Goal: Information Seeking & Learning: Learn about a topic

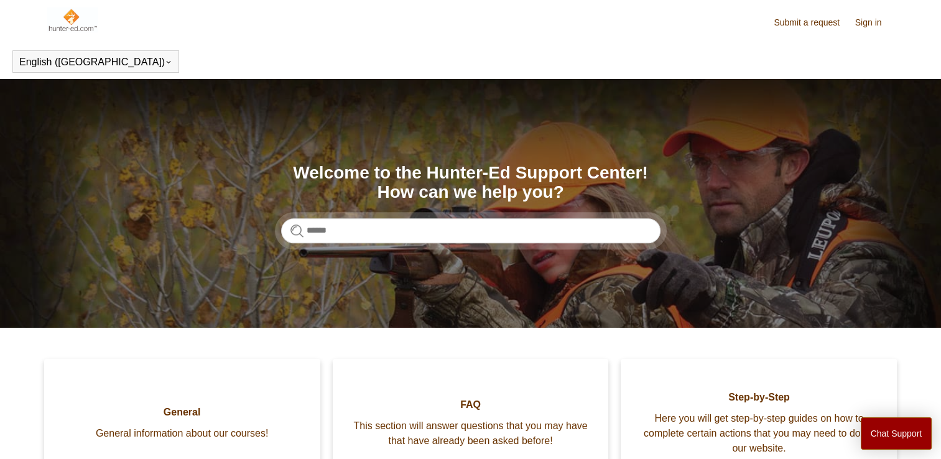
click at [869, 23] on link "Sign in" at bounding box center [875, 22] width 39 height 13
click at [869, 27] on button "[PERSON_NAME]" at bounding box center [839, 22] width 111 height 16
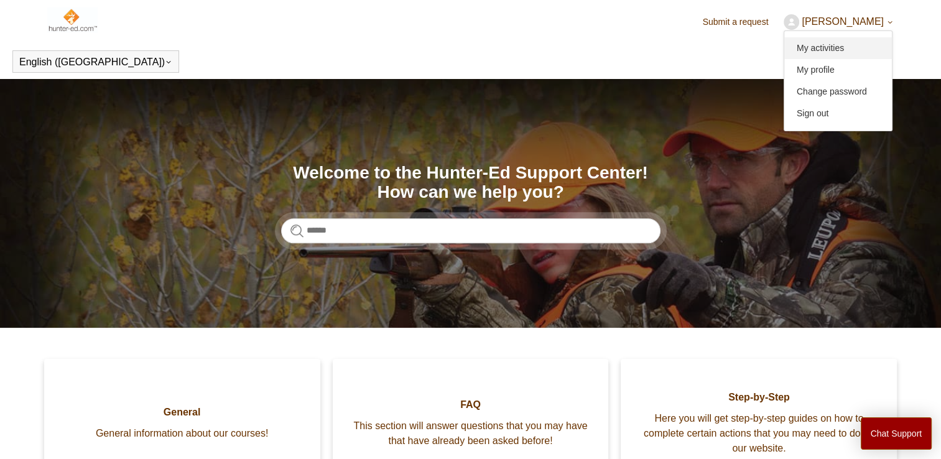
click at [860, 51] on link "My activities" at bounding box center [839, 48] width 108 height 22
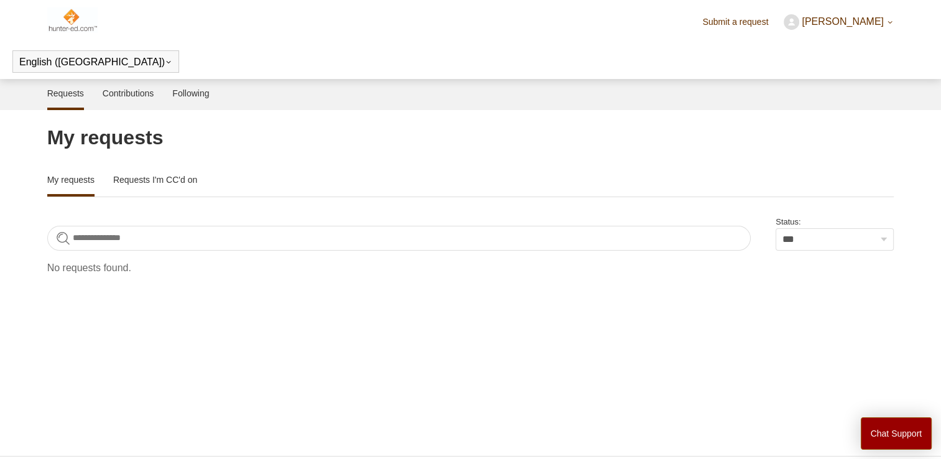
click at [74, 18] on img at bounding box center [72, 19] width 50 height 25
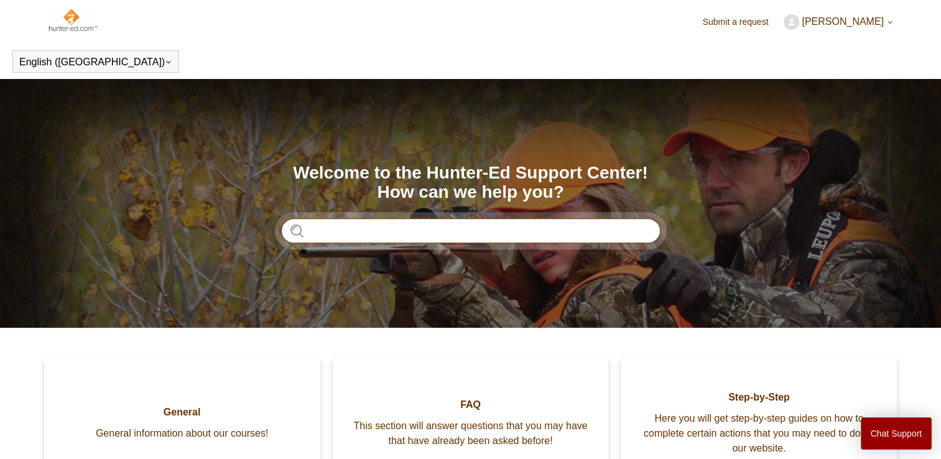
click at [354, 235] on input "Search" at bounding box center [471, 230] width 380 height 25
type input "**********"
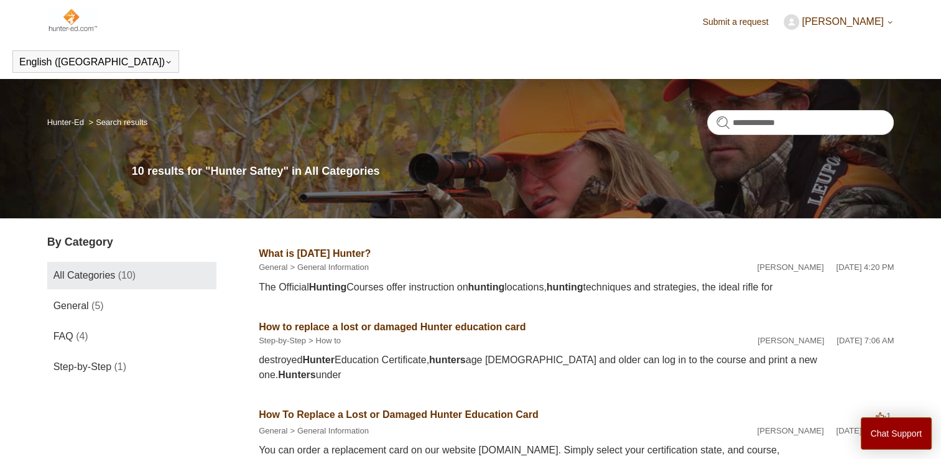
click at [70, 19] on img at bounding box center [72, 19] width 50 height 25
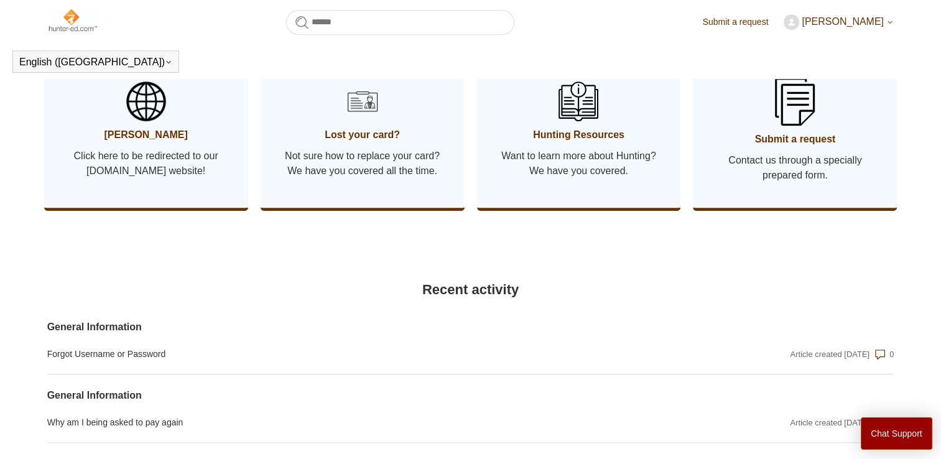
scroll to position [692, 0]
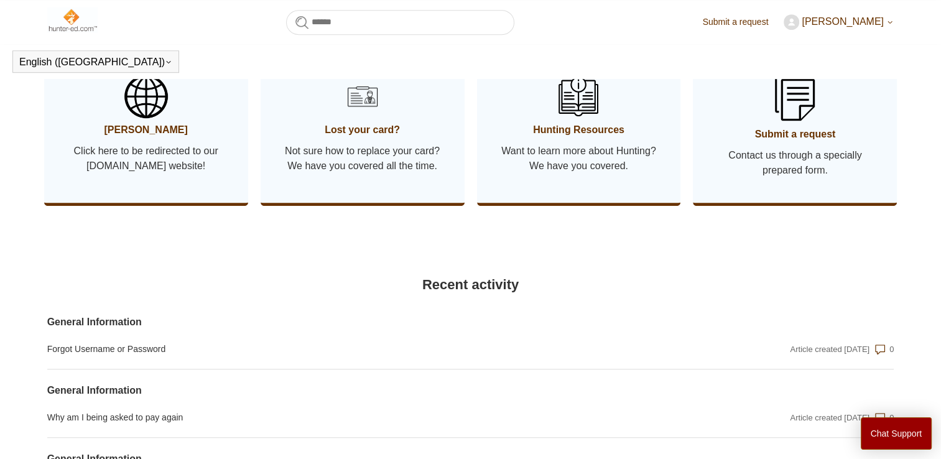
click at [174, 138] on span "[PERSON_NAME]" at bounding box center [146, 130] width 167 height 15
